Goal: Task Accomplishment & Management: Complete application form

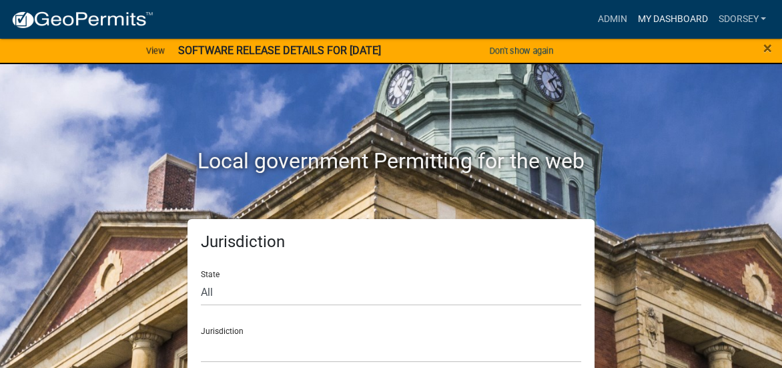
click at [657, 17] on link "My Dashboard" at bounding box center [672, 19] width 81 height 25
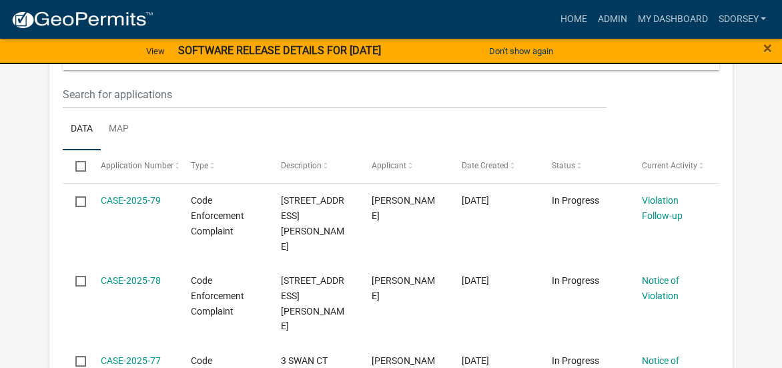
scroll to position [177, 0]
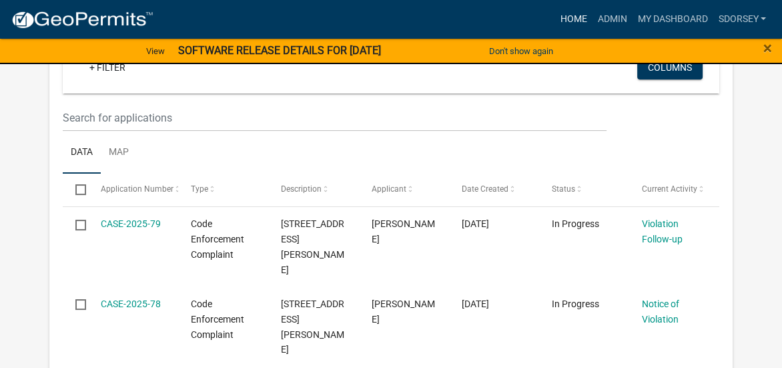
click at [569, 12] on link "Home" at bounding box center [573, 19] width 37 height 25
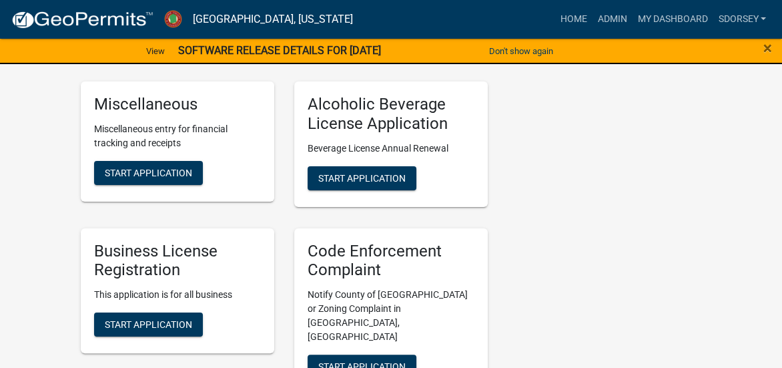
scroll to position [377, 0]
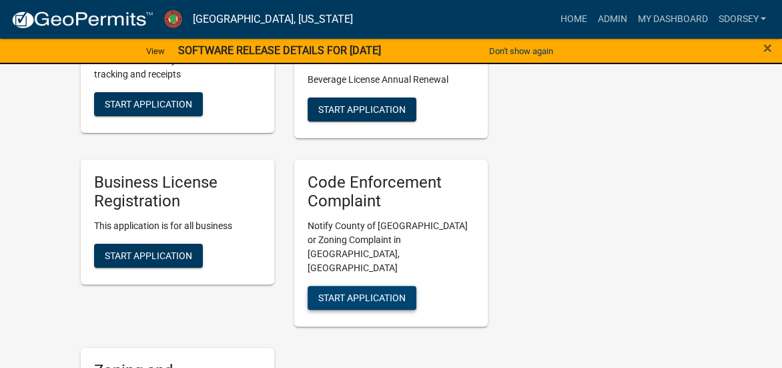
click at [372, 292] on span "Start Application" at bounding box center [361, 297] width 87 height 11
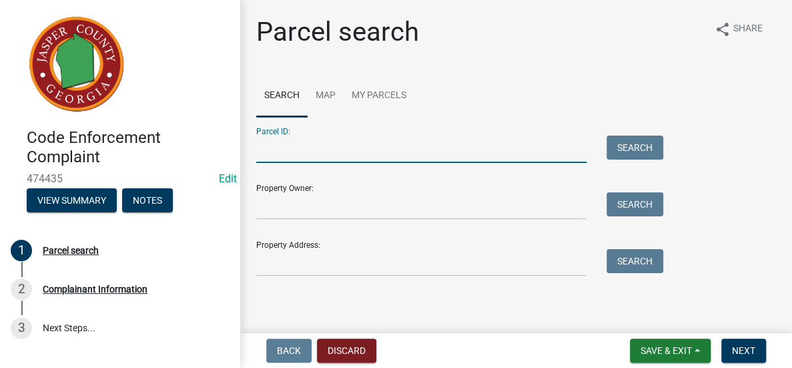
click at [348, 157] on input "Parcel ID:" at bounding box center [421, 148] width 330 height 27
type input "034 003"
click at [638, 143] on button "Search" at bounding box center [635, 147] width 57 height 24
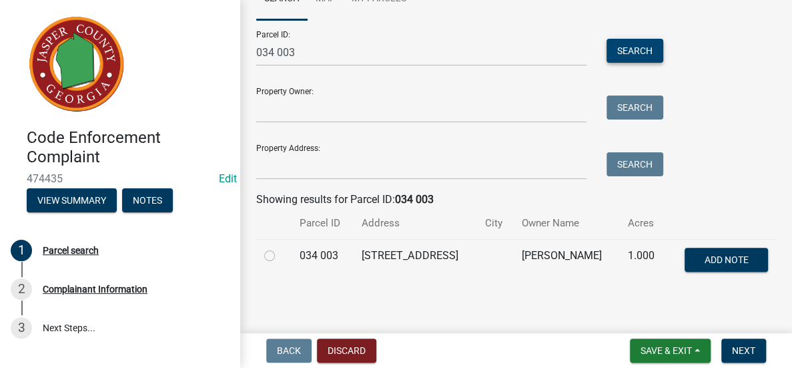
scroll to position [103, 0]
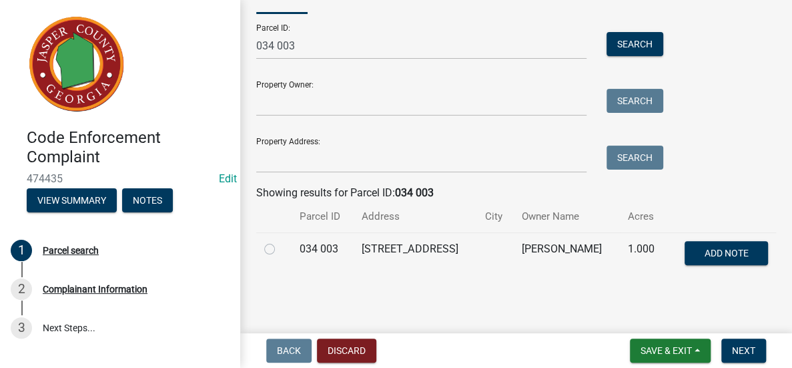
click at [280, 241] on label at bounding box center [280, 241] width 0 height 0
click at [280, 248] on 003 "radio" at bounding box center [284, 245] width 9 height 9
radio 003 "true"
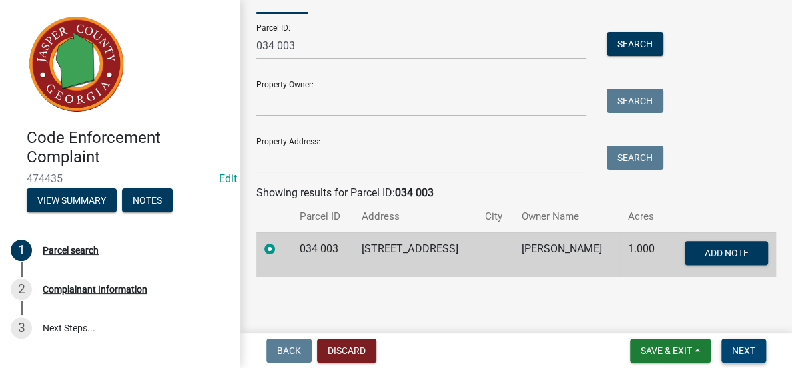
click at [745, 348] on span "Next" at bounding box center [743, 350] width 23 height 11
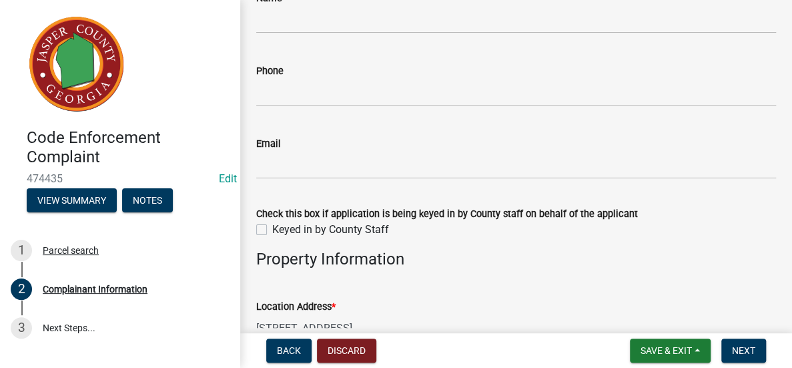
scroll to position [200, 0]
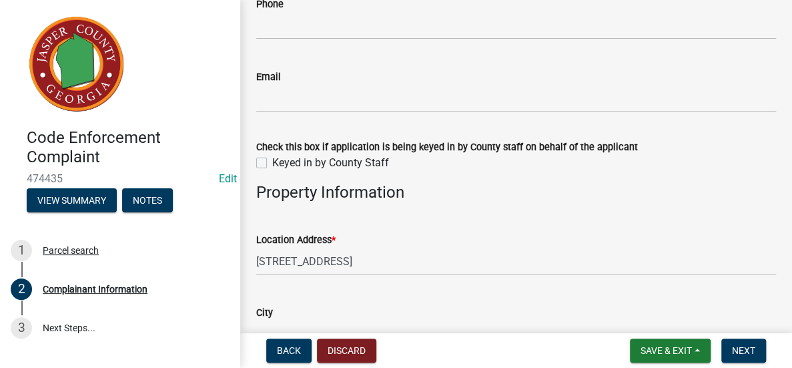
click at [272, 159] on label "Keyed in by County Staff" at bounding box center [330, 163] width 117 height 16
click at [272, 159] on input "Keyed in by County Staff" at bounding box center [276, 159] width 9 height 9
checkbox input "true"
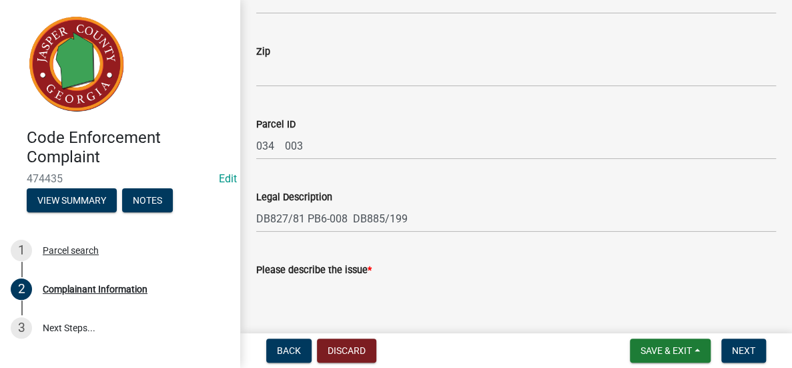
scroll to position [667, 0]
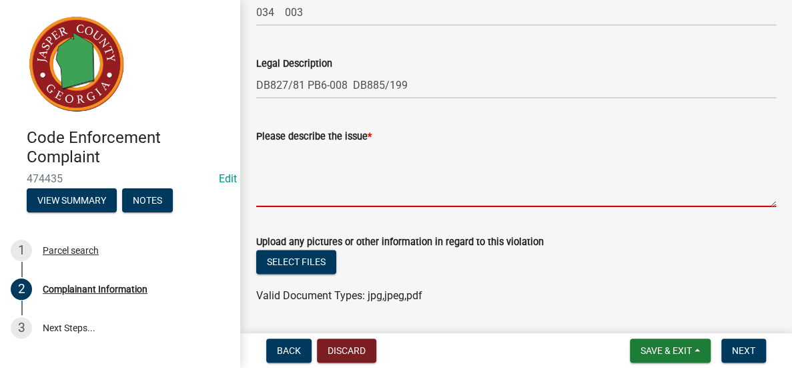
click at [427, 172] on textarea "Please describe the issue *" at bounding box center [516, 175] width 520 height 63
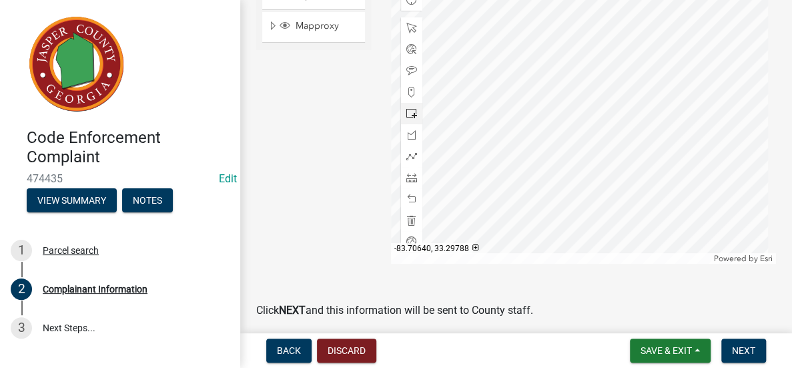
scroll to position [1138, 0]
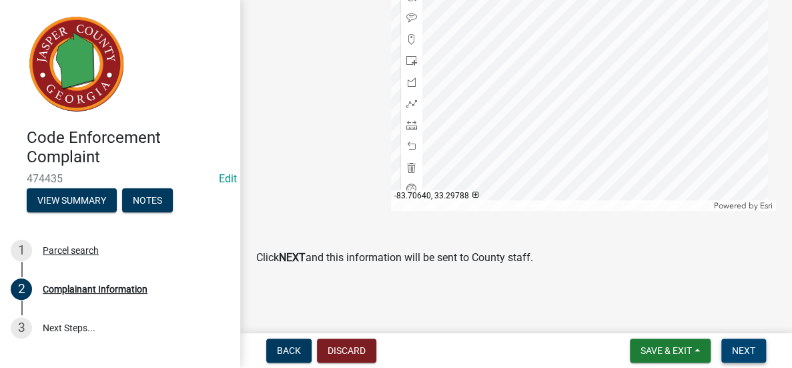
type textarea "Someone living in an unauthorized structure behind main house"
click at [737, 348] on button "Next" at bounding box center [743, 350] width 45 height 24
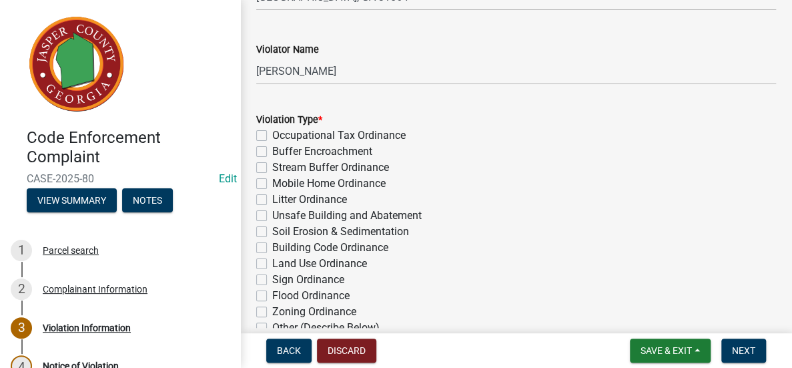
scroll to position [334, 0]
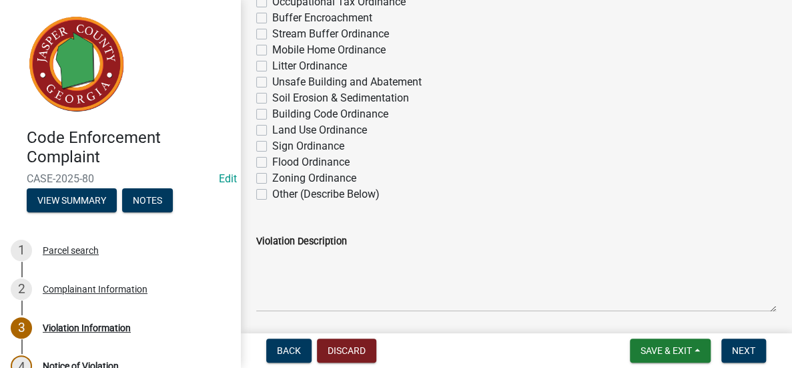
click at [272, 194] on label "Other (Describe Below)" at bounding box center [325, 194] width 107 height 16
click at [272, 194] on input "Other (Describe Below)" at bounding box center [276, 190] width 9 height 9
checkbox input "true"
checkbox input "false"
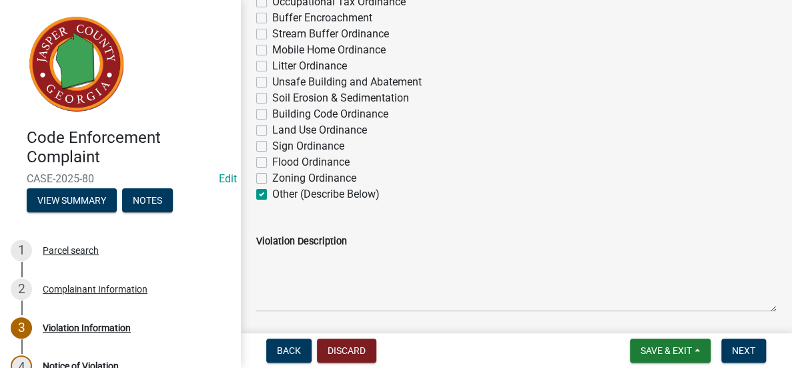
checkbox input "false"
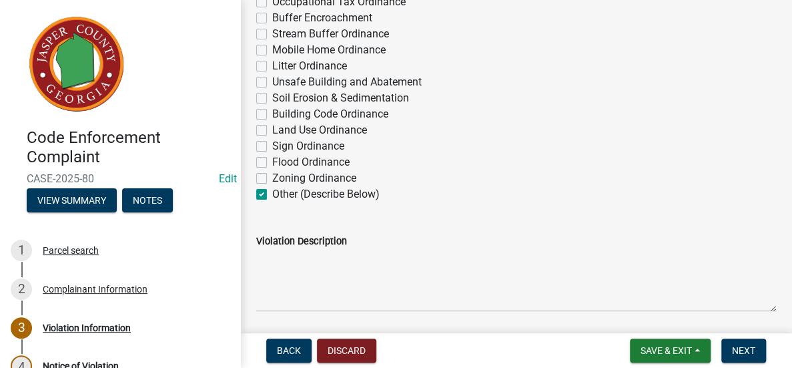
checkbox input "false"
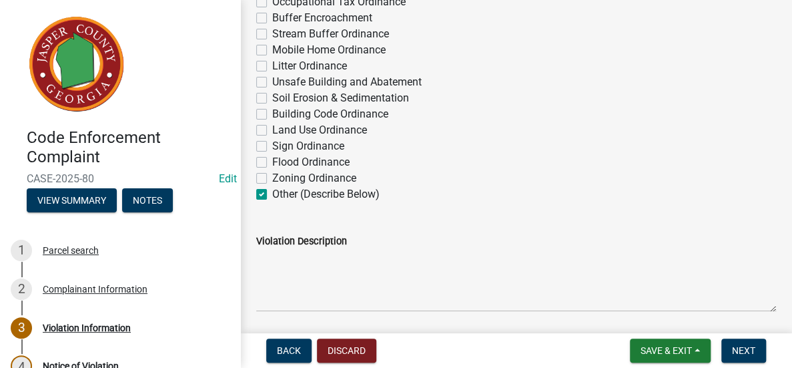
checkbox input "true"
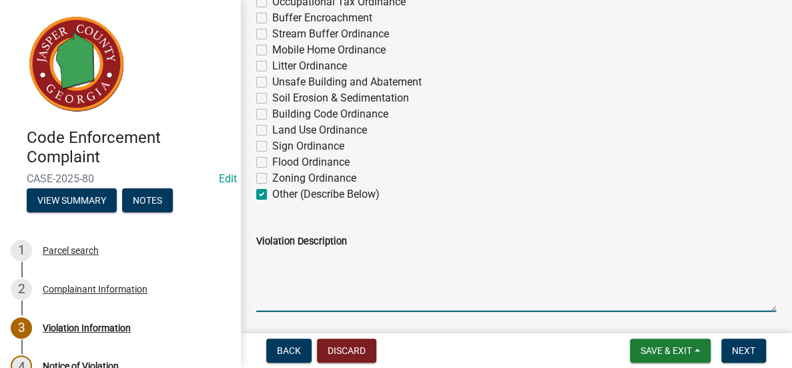
click at [302, 264] on textarea "Violation Description" at bounding box center [516, 280] width 520 height 63
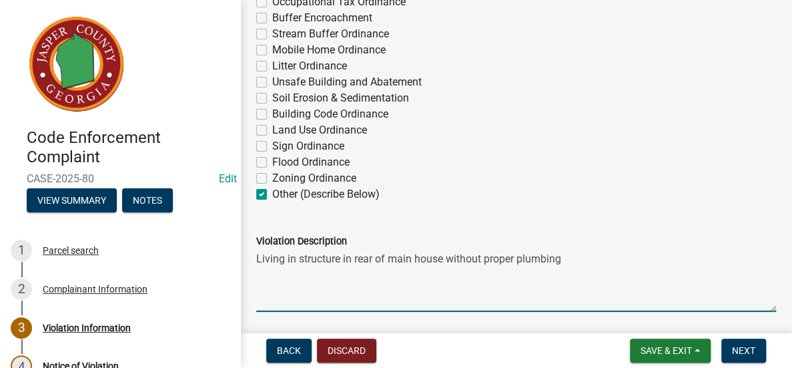
scroll to position [601, 0]
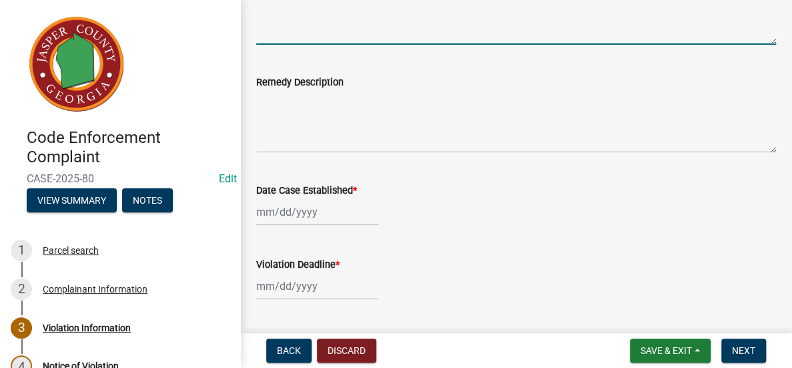
type textarea "Living in structure in rear of main house without proper plumbing"
click at [312, 212] on div at bounding box center [317, 211] width 122 height 27
select select "9"
select select "2025"
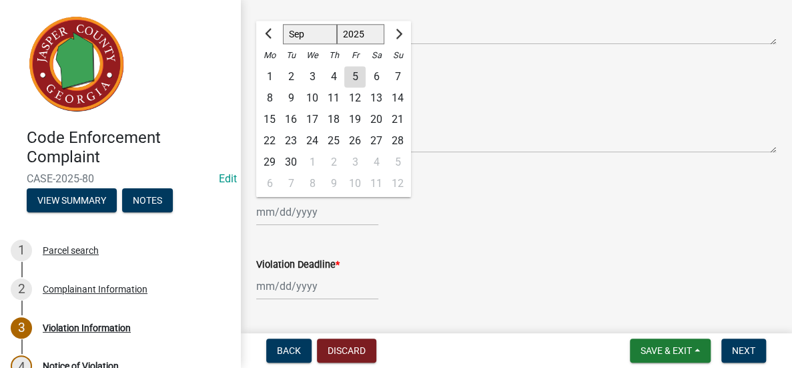
click at [337, 77] on div "4" at bounding box center [333, 76] width 21 height 21
type input "[DATE]"
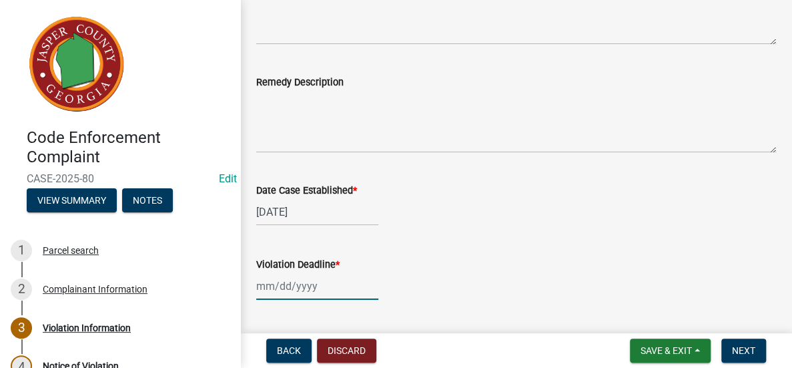
click at [297, 286] on div at bounding box center [317, 285] width 122 height 27
select select "9"
select select "2025"
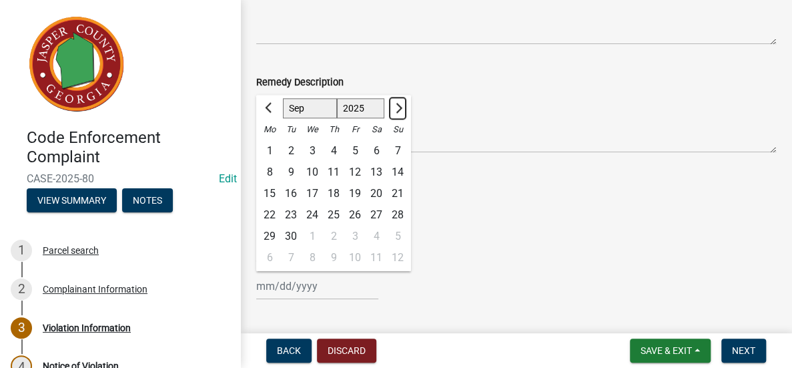
click at [402, 107] on button "Next month" at bounding box center [398, 107] width 16 height 21
select select "10"
click at [355, 146] on div "3" at bounding box center [354, 150] width 21 height 21
type input "[DATE]"
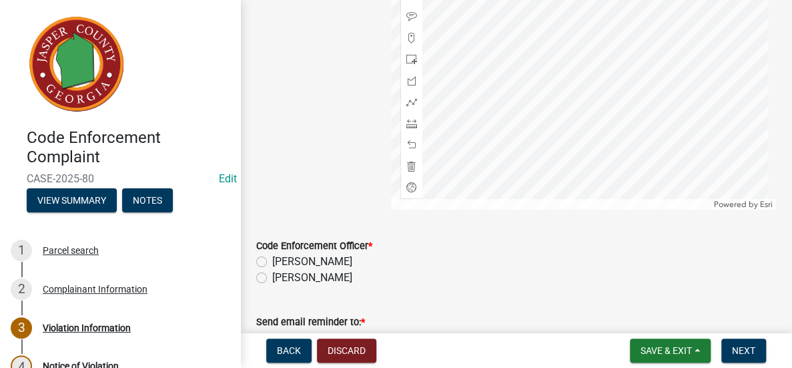
scroll to position [1264, 0]
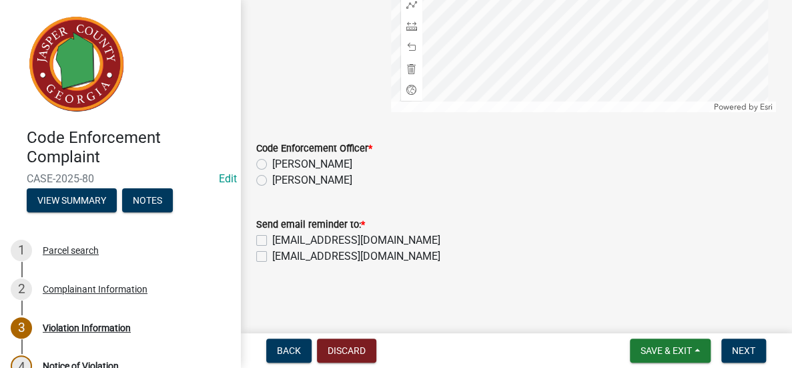
click at [272, 180] on label "[PERSON_NAME]" at bounding box center [312, 180] width 80 height 16
click at [272, 180] on input "[PERSON_NAME]" at bounding box center [276, 176] width 9 height 9
radio input "true"
click at [272, 254] on label "[EMAIL_ADDRESS][DOMAIN_NAME]" at bounding box center [356, 256] width 168 height 16
click at [272, 254] on input "[EMAIL_ADDRESS][DOMAIN_NAME]" at bounding box center [276, 252] width 9 height 9
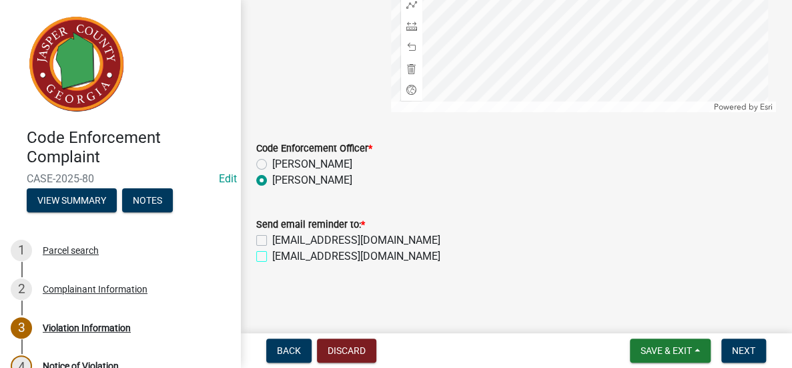
checkbox input "true"
checkbox input "false"
checkbox input "true"
drag, startPoint x: 743, startPoint y: 346, endPoint x: 743, endPoint y: 333, distance: 13.4
click at [743, 348] on span "Next" at bounding box center [743, 350] width 23 height 11
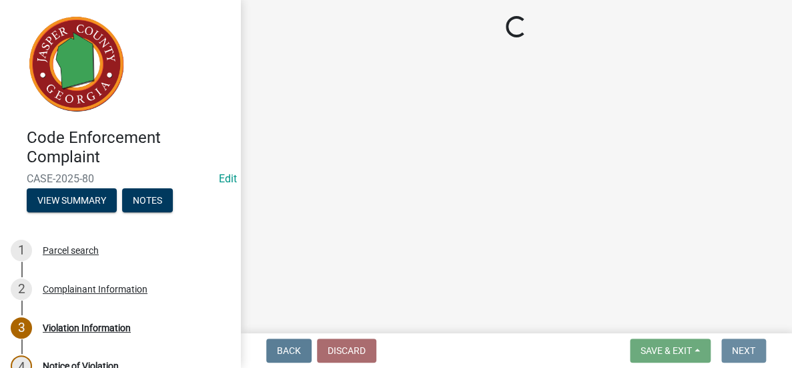
scroll to position [0, 0]
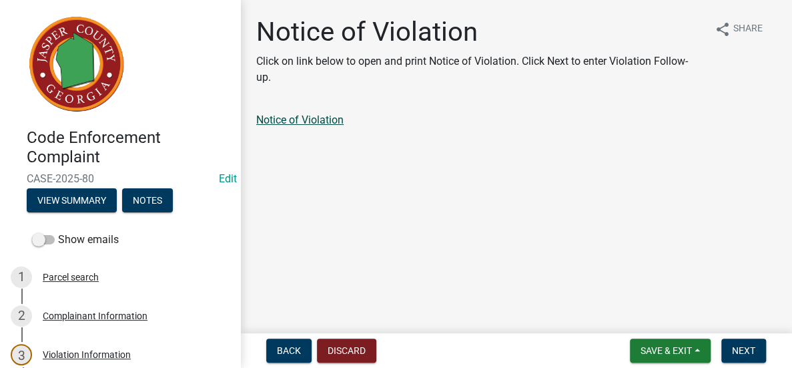
click at [316, 119] on link "Notice of Violation" at bounding box center [299, 119] width 87 height 13
